Goal: Book appointment/travel/reservation

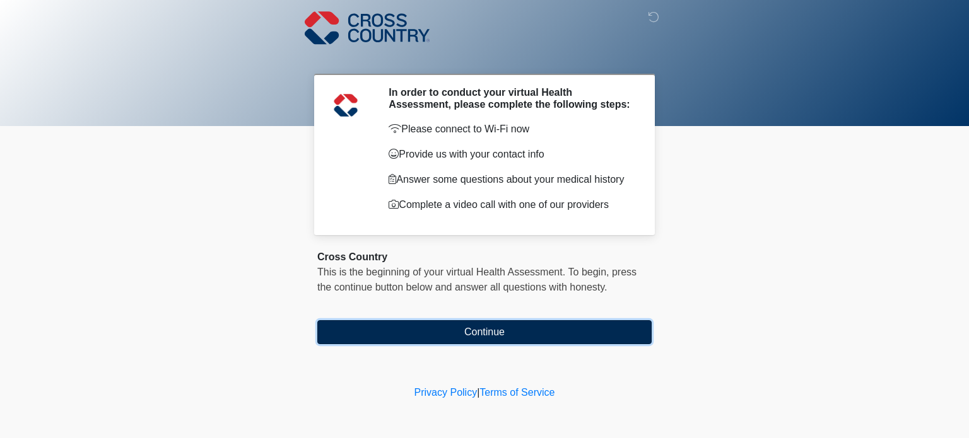
click at [497, 336] on button "Continue" at bounding box center [484, 332] width 334 height 24
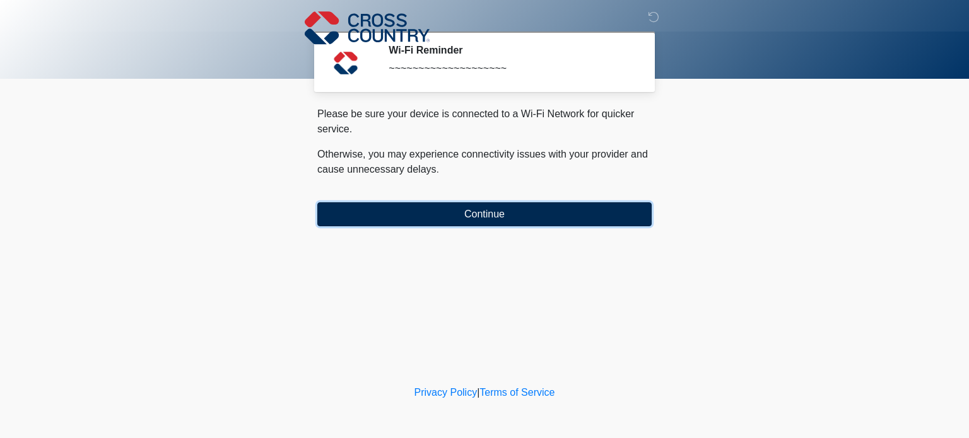
click at [485, 216] on button "Continue" at bounding box center [484, 215] width 334 height 24
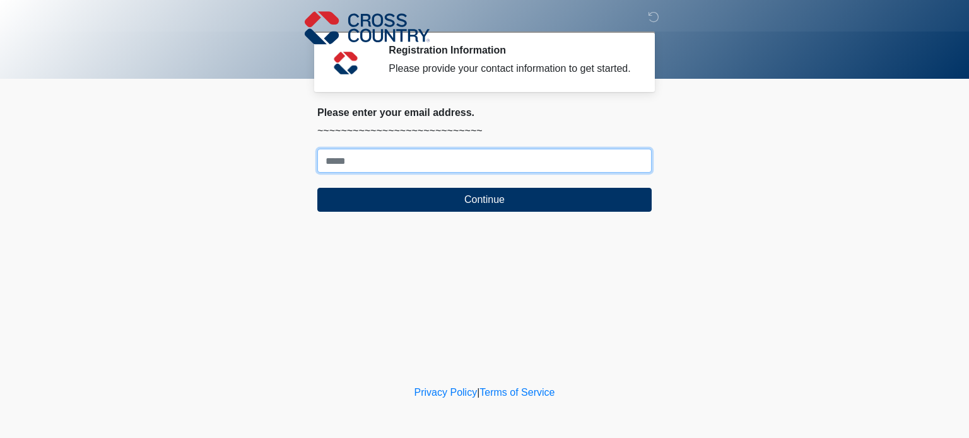
click at [438, 170] on input "Where should we email your response?" at bounding box center [484, 161] width 334 height 24
type input "**********"
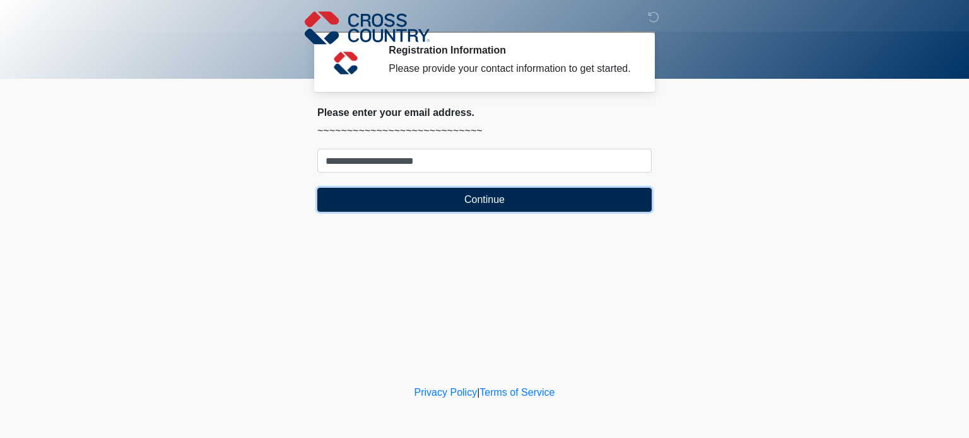
click at [510, 207] on button "Continue" at bounding box center [484, 200] width 334 height 24
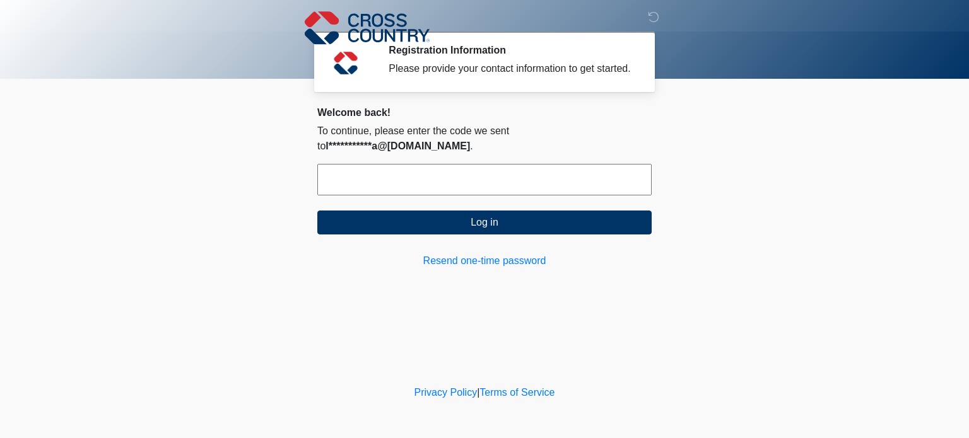
click at [497, 169] on input "text" at bounding box center [484, 180] width 334 height 32
click at [470, 164] on input "text" at bounding box center [484, 180] width 334 height 32
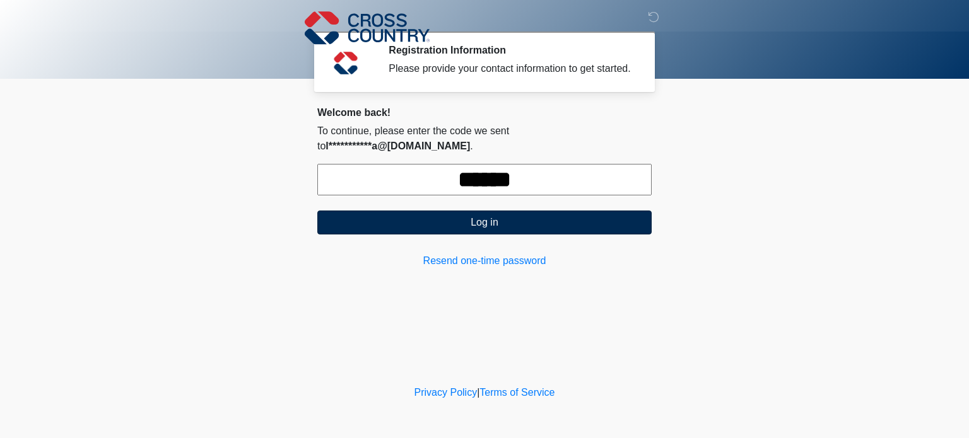
type input "******"
click at [507, 211] on button "Log in" at bounding box center [484, 223] width 334 height 24
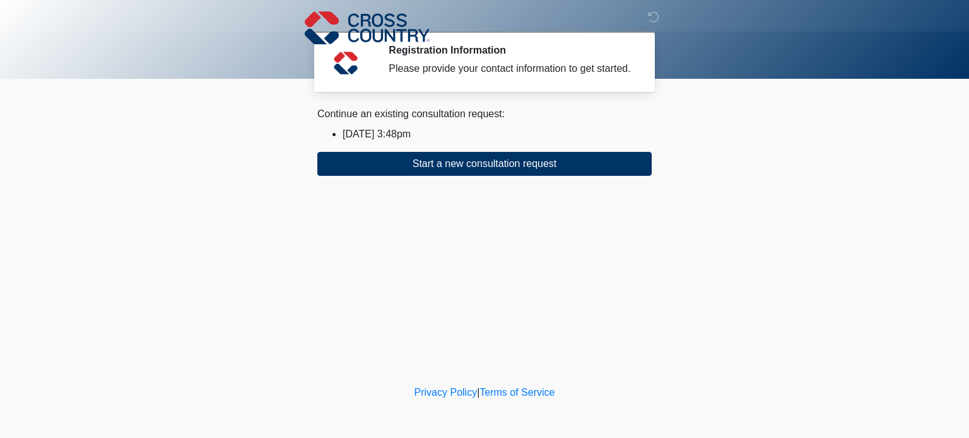
click at [396, 137] on li "2025/09/18 3:48pm" at bounding box center [497, 134] width 309 height 15
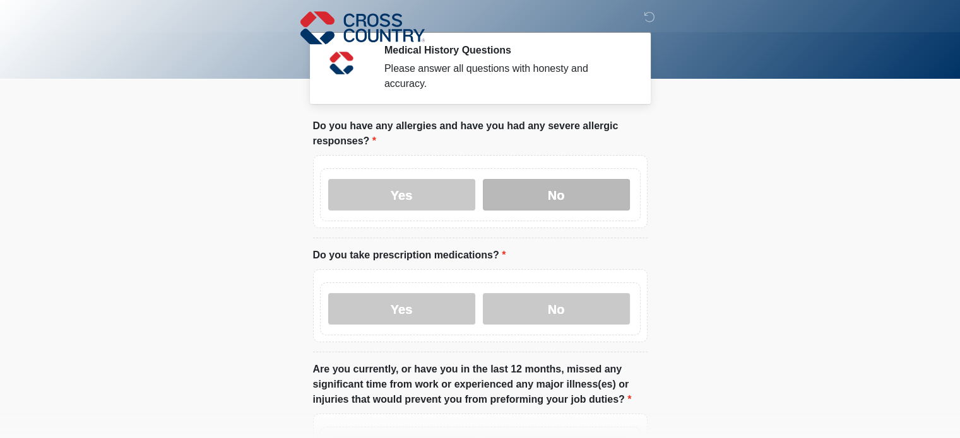
click at [605, 190] on label "No" at bounding box center [556, 195] width 147 height 32
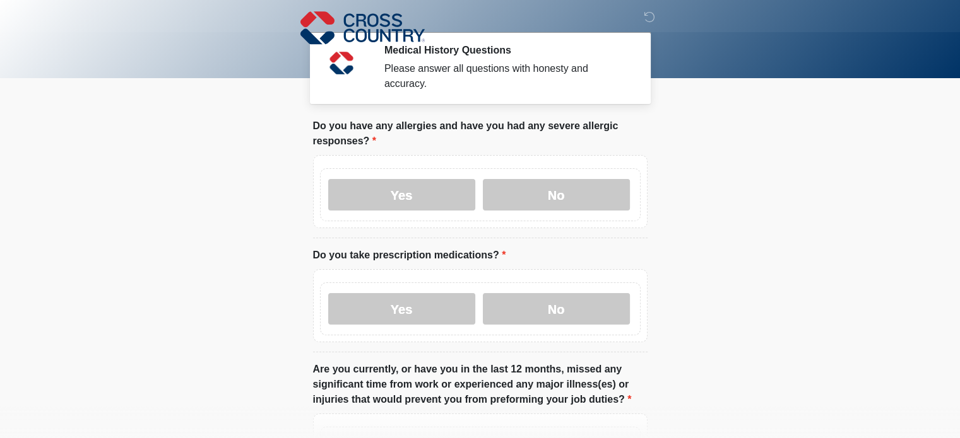
scroll to position [63, 0]
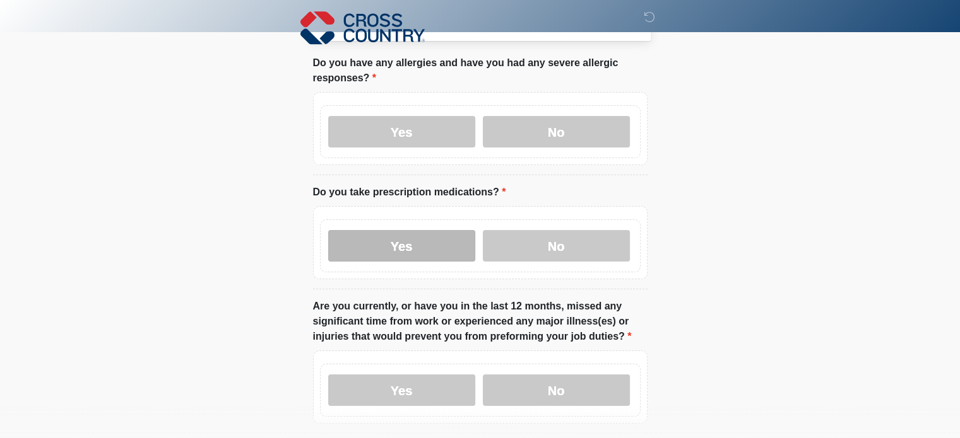
click at [375, 230] on label "Yes" at bounding box center [401, 246] width 147 height 32
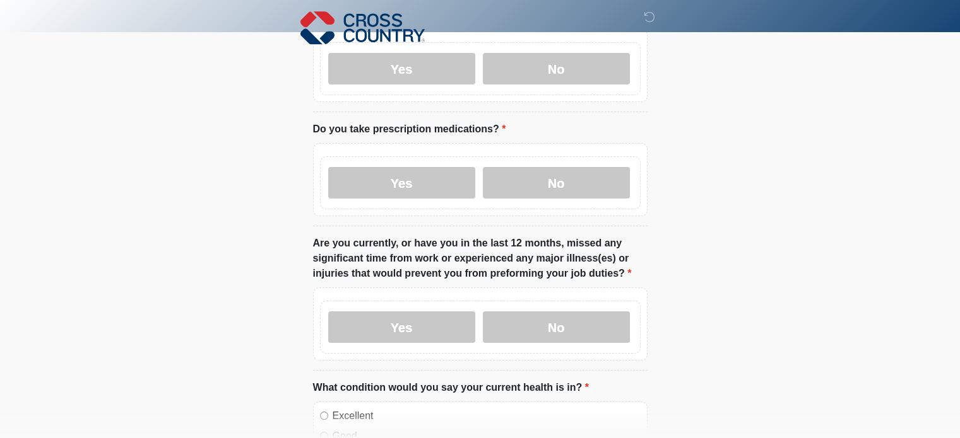
scroll to position [189, 0]
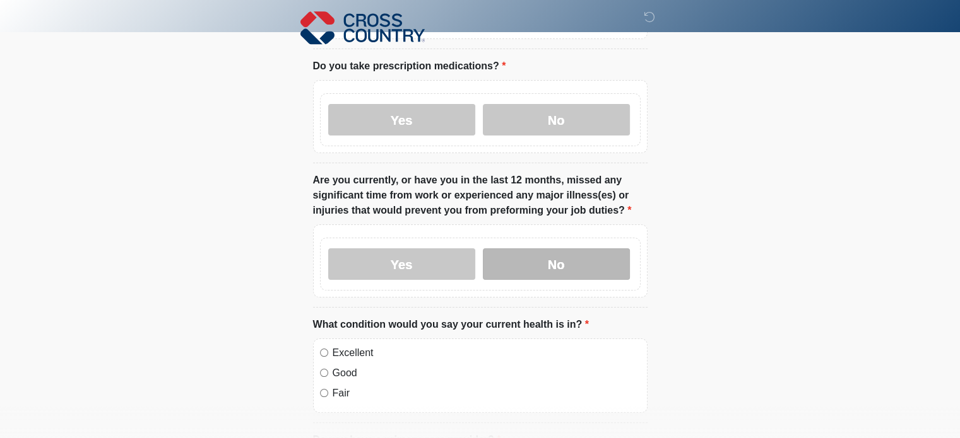
click at [554, 251] on label "No" at bounding box center [556, 265] width 147 height 32
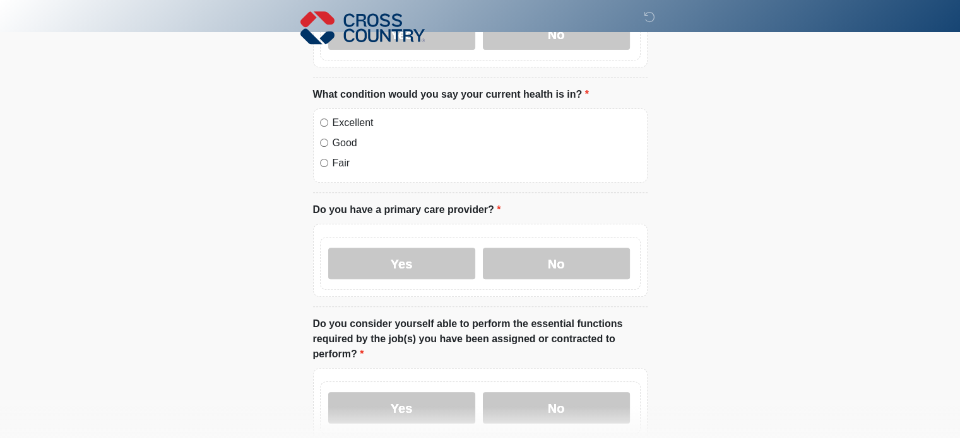
scroll to position [442, 0]
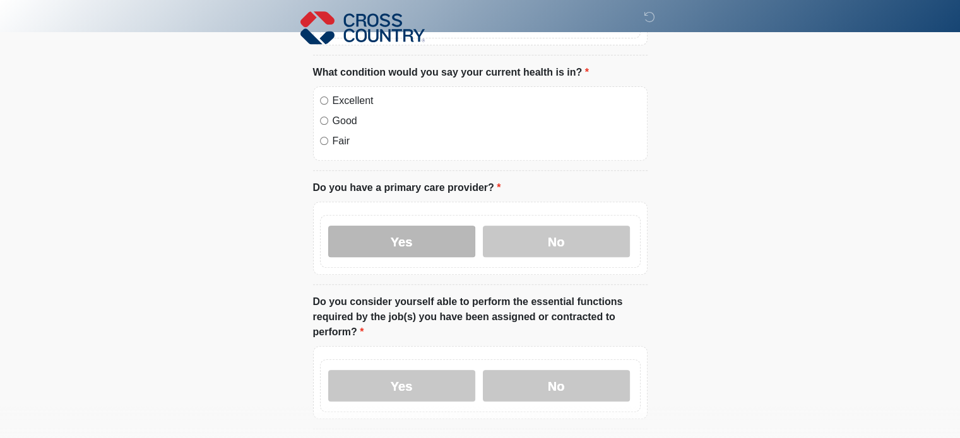
click at [392, 226] on label "Yes" at bounding box center [401, 242] width 147 height 32
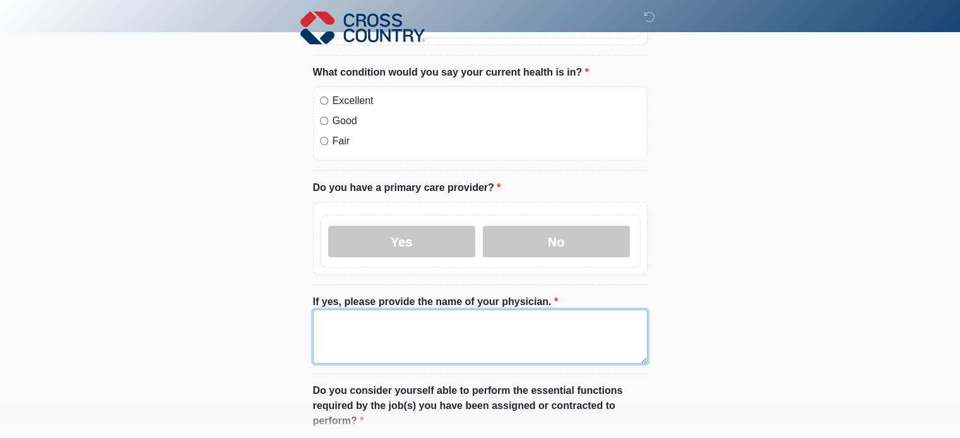
click at [517, 317] on textarea "If yes, please provide the name of your physician." at bounding box center [480, 337] width 334 height 54
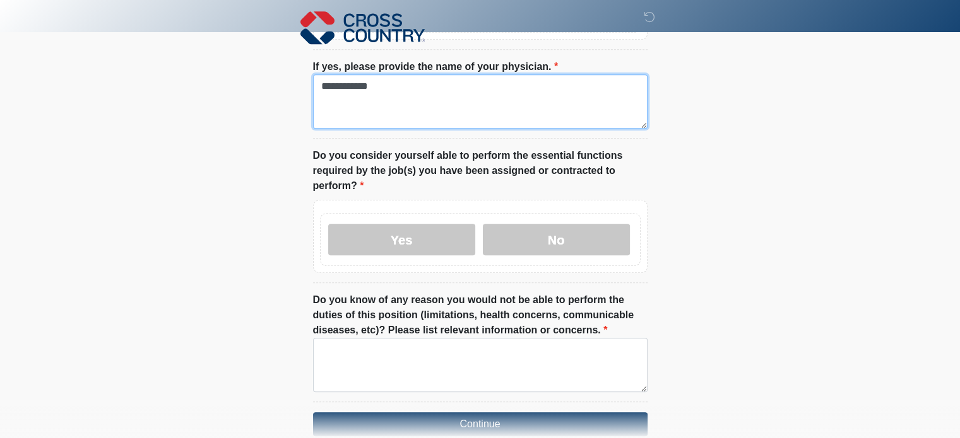
scroll to position [694, 0]
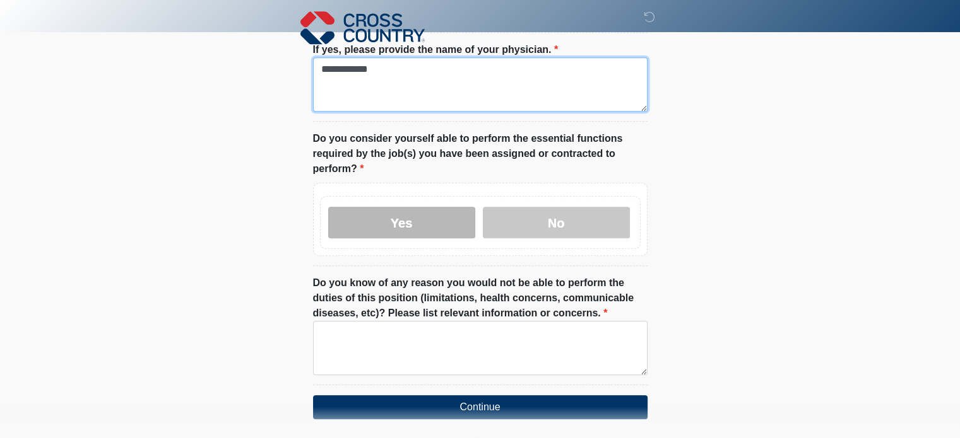
type textarea "**********"
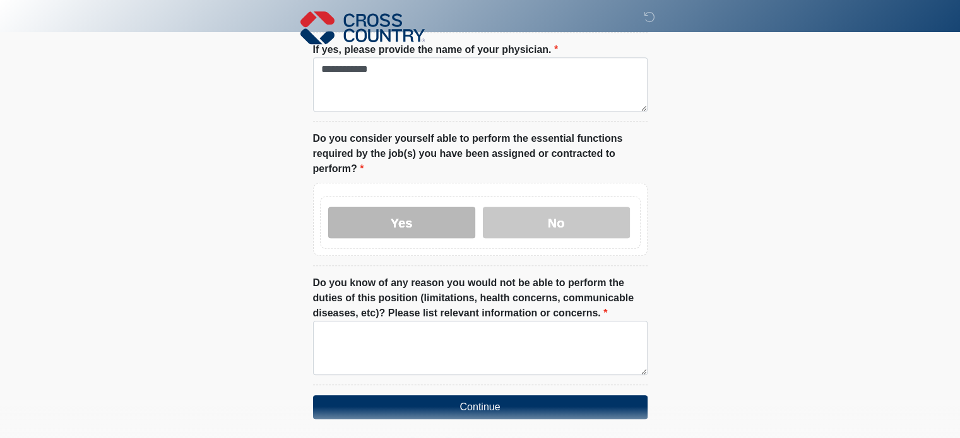
click at [399, 208] on label "Yes" at bounding box center [401, 223] width 147 height 32
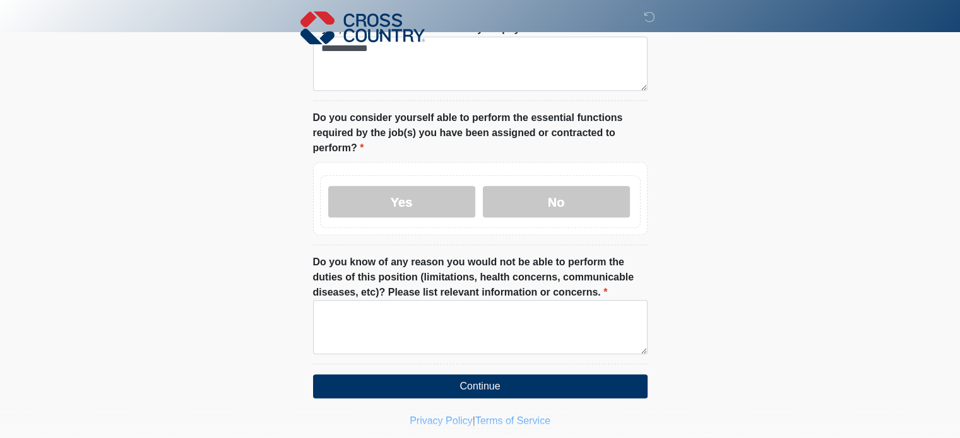
scroll to position [727, 0]
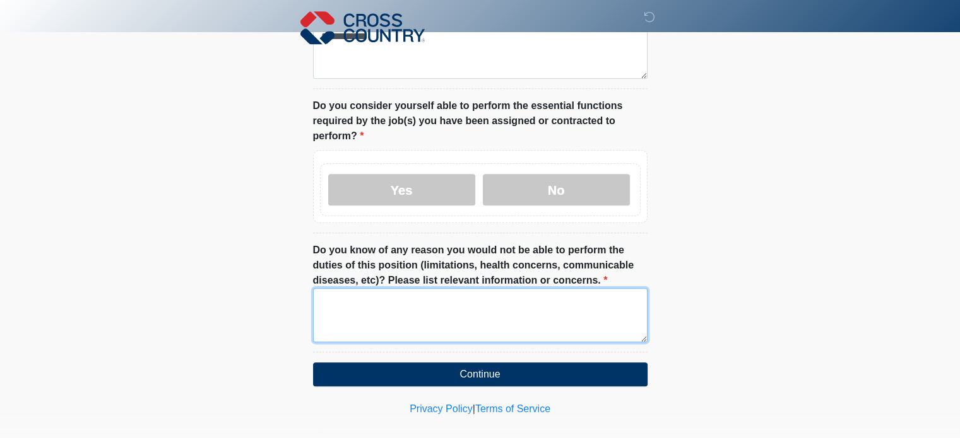
click at [447, 300] on textarea "Do you know of any reason you would not be able to perform the duties of this p…" at bounding box center [480, 315] width 334 height 54
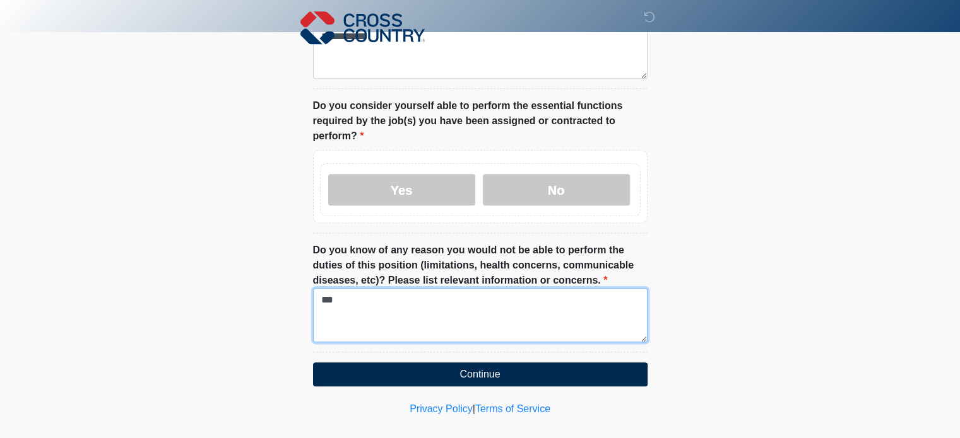
type textarea "***"
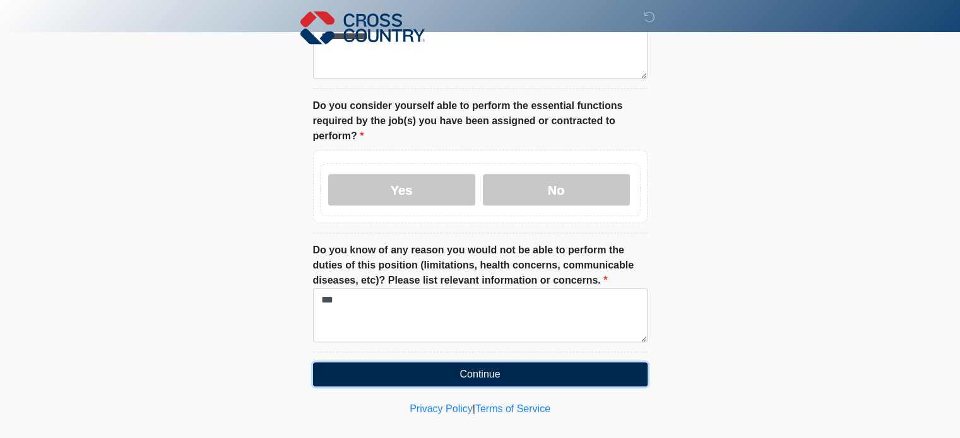
click at [502, 363] on button "Continue" at bounding box center [480, 375] width 334 height 24
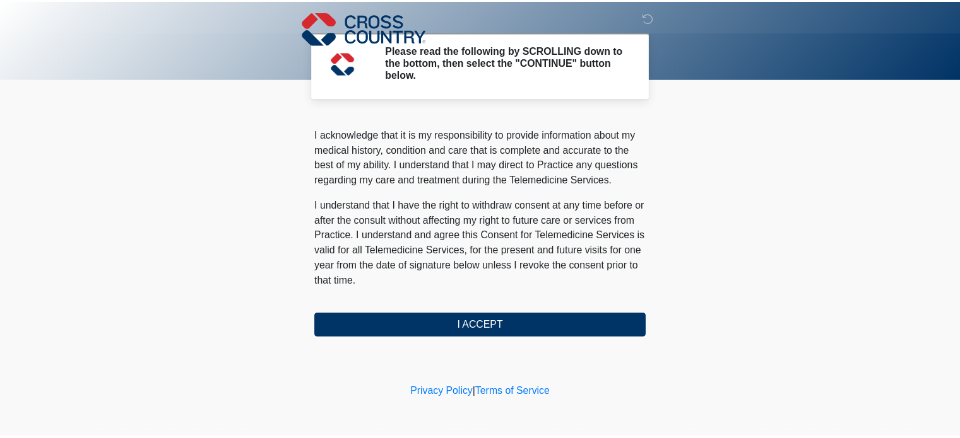
scroll to position [823, 0]
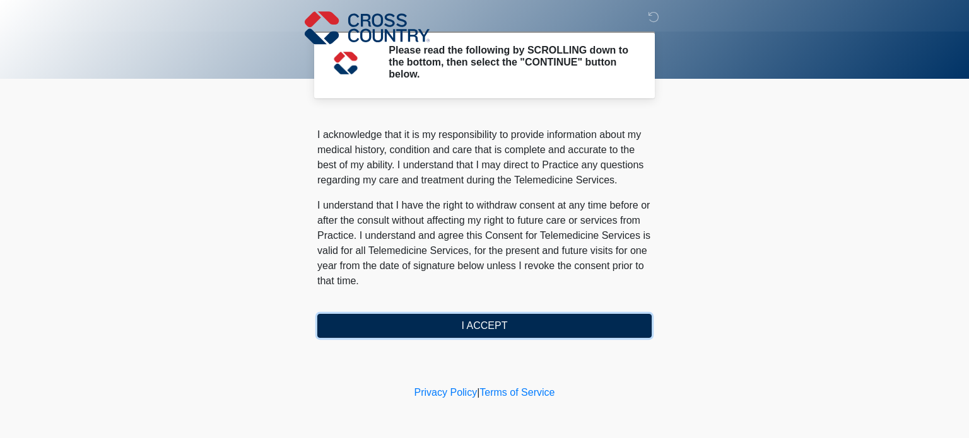
click at [567, 319] on button "I ACCEPT" at bounding box center [484, 326] width 334 height 24
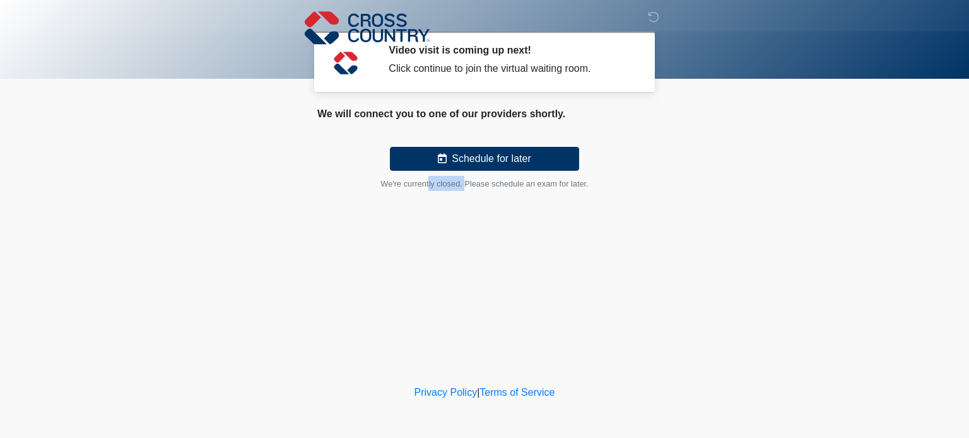
drag, startPoint x: 385, startPoint y: 183, endPoint x: 461, endPoint y: 182, distance: 76.3
click at [461, 182] on small "We're currently closed. Please schedule an exam for later." at bounding box center [484, 183] width 208 height 9
click at [500, 160] on button "Schedule for later" at bounding box center [484, 159] width 189 height 24
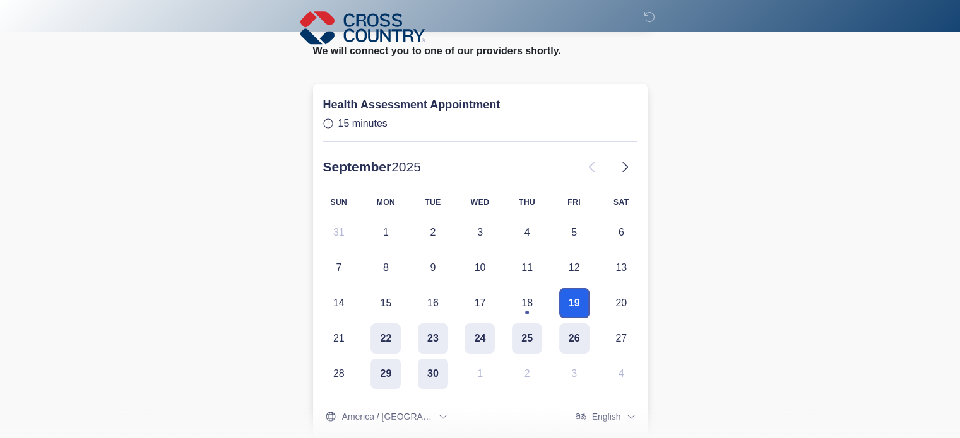
scroll to position [126, 0]
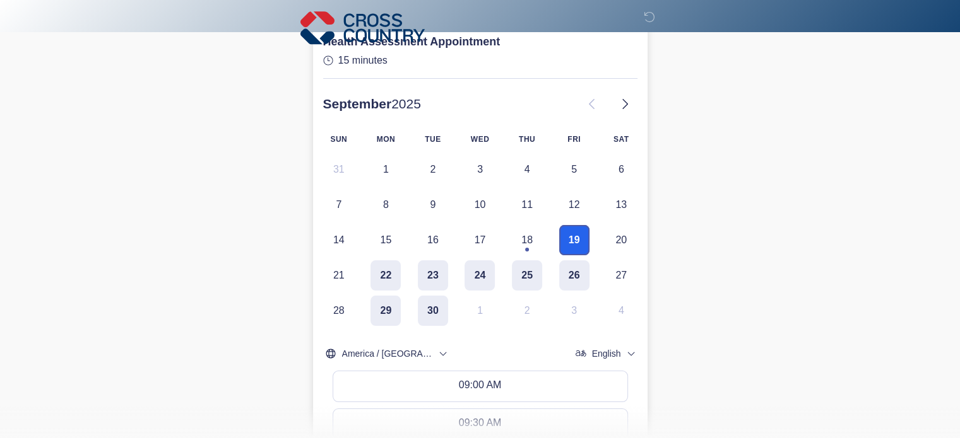
click at [570, 239] on button "19" at bounding box center [574, 240] width 30 height 30
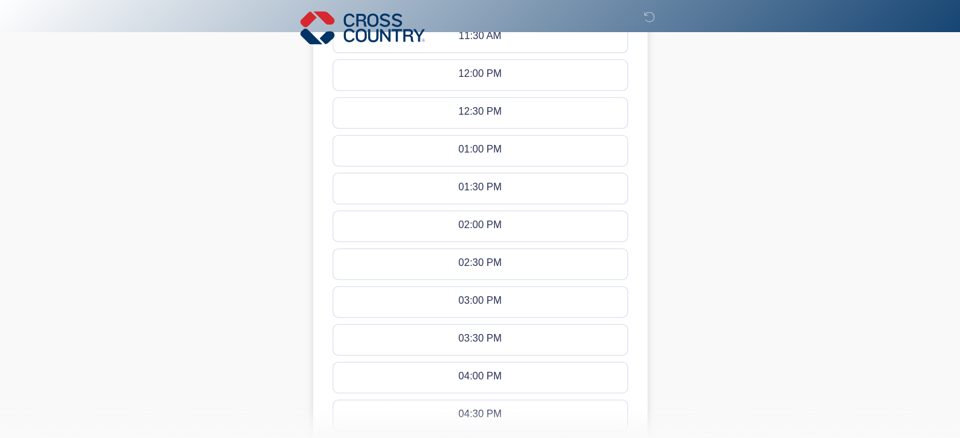
scroll to position [694, 0]
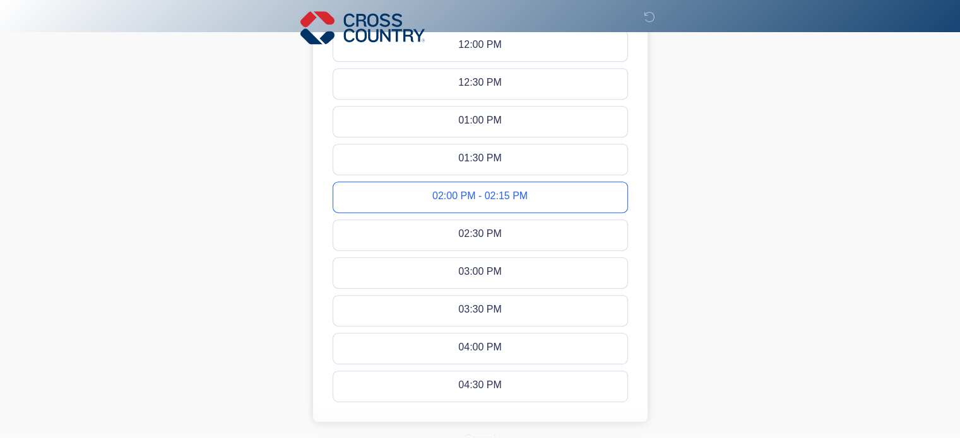
click at [536, 197] on button "02:00 PM - 02:15 PM" at bounding box center [480, 197] width 294 height 30
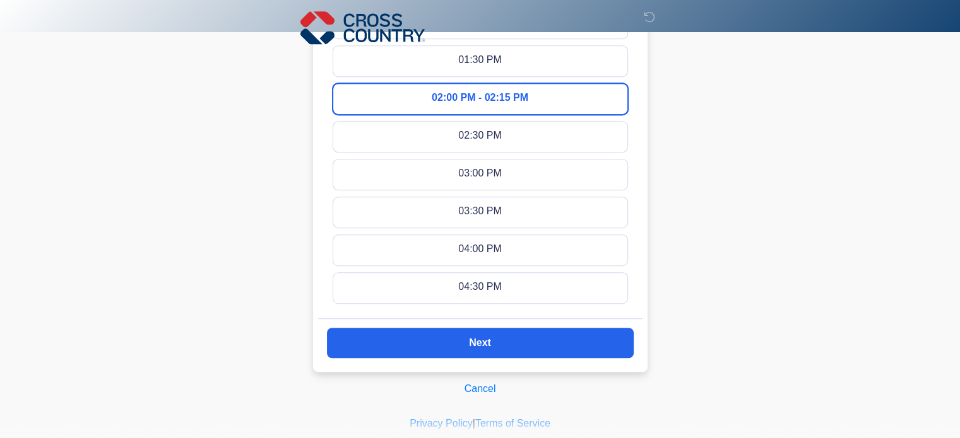
scroll to position [820, 0]
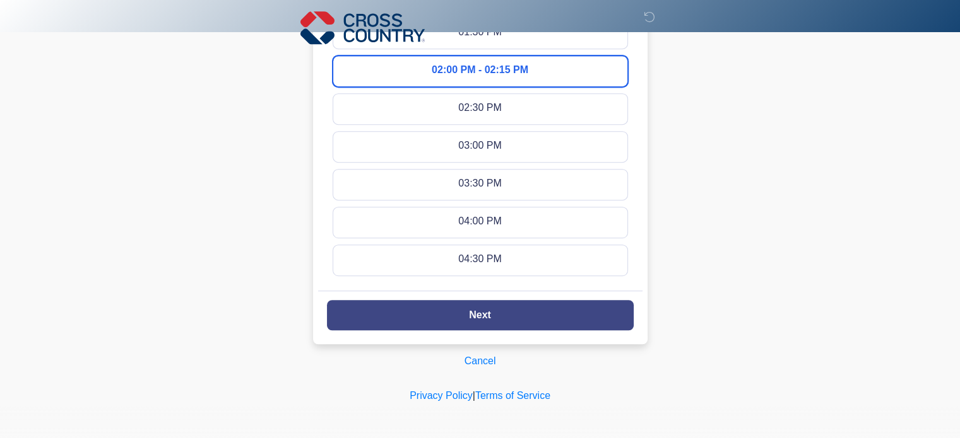
click at [0, 0] on slot "Next" at bounding box center [0, 0] width 0 height 0
